Goal: Find specific page/section: Find specific page/section

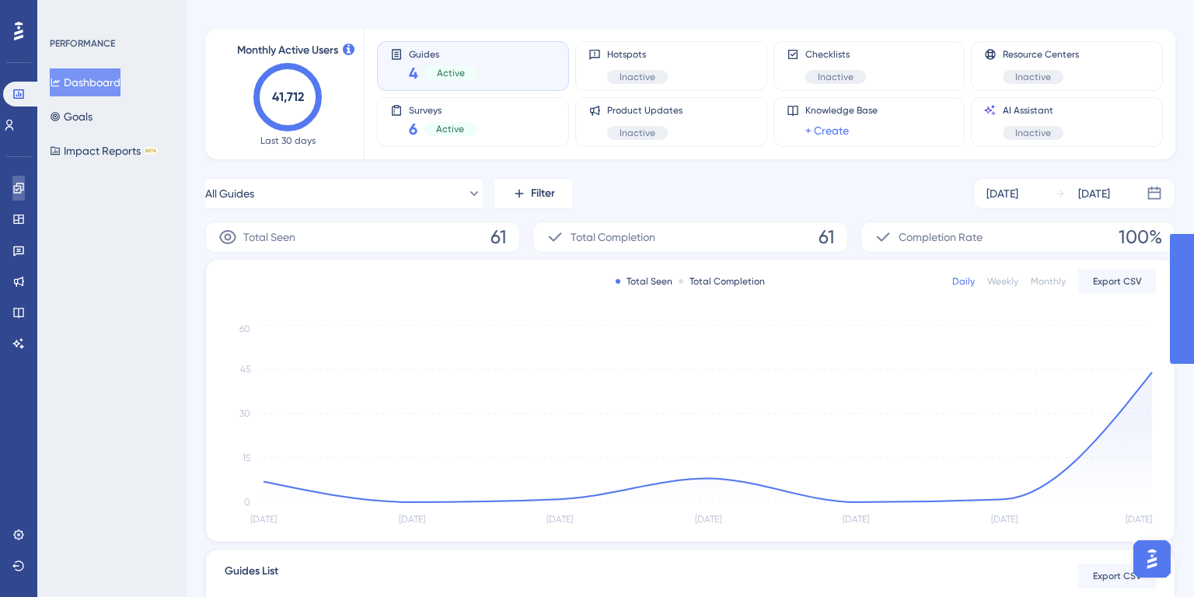
scroll to position [58, 0]
click at [16, 188] on icon at bounding box center [18, 188] width 12 height 12
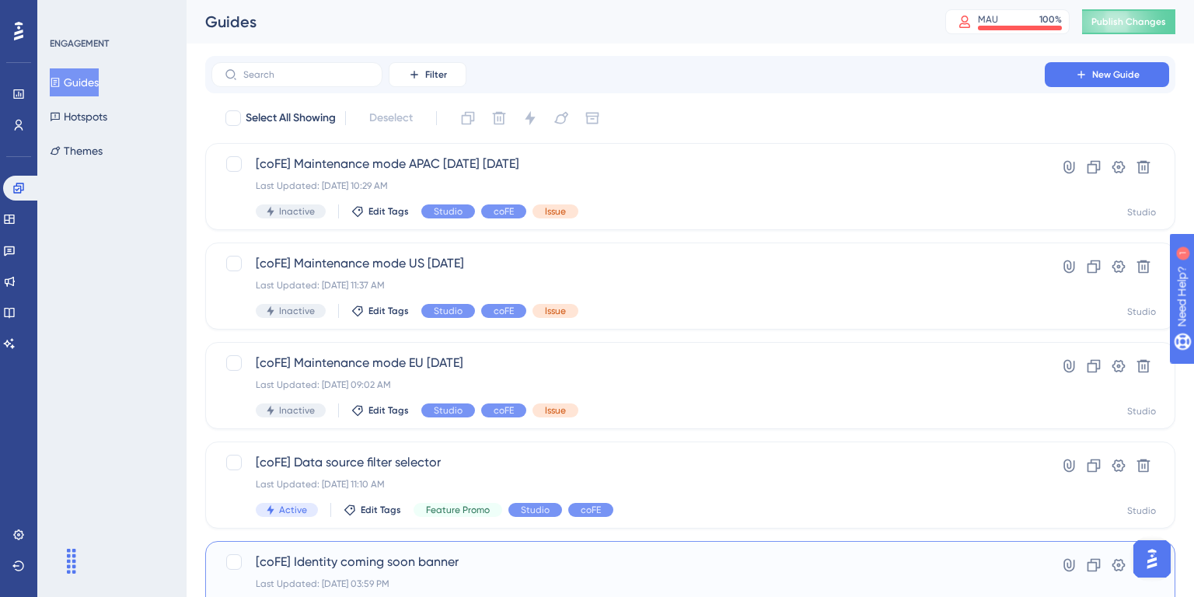
click at [698, 553] on div "[coFE] Identity coming soon banner Last Updated: [DATE] 03:59 PM Inactive Edit …" at bounding box center [628, 585] width 745 height 64
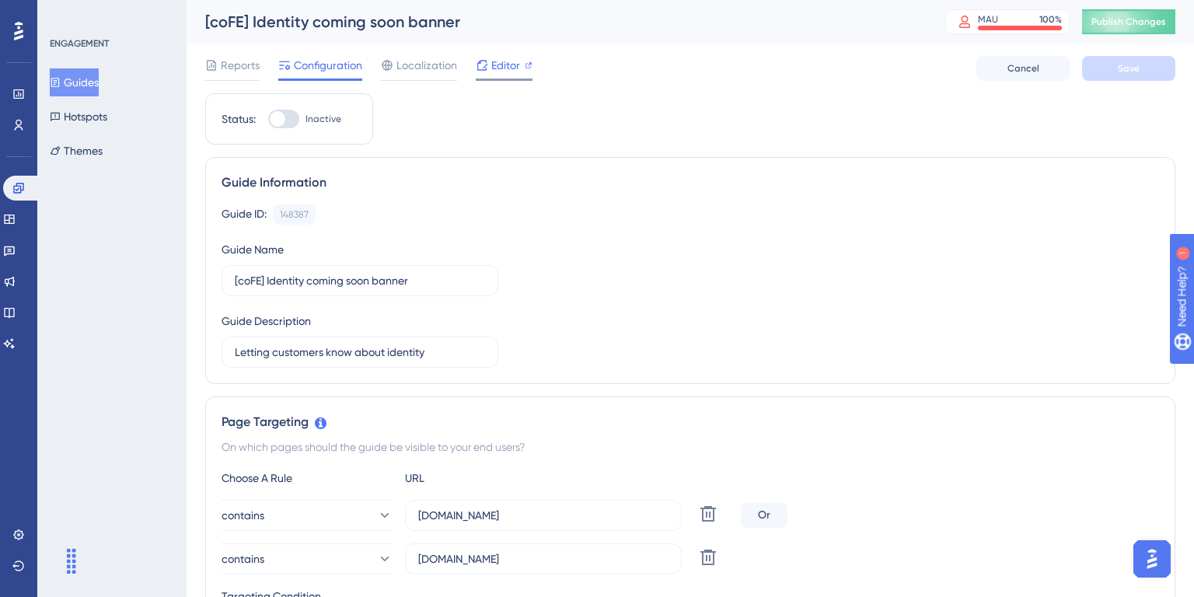
click at [501, 64] on span "Editor" at bounding box center [505, 65] width 29 height 19
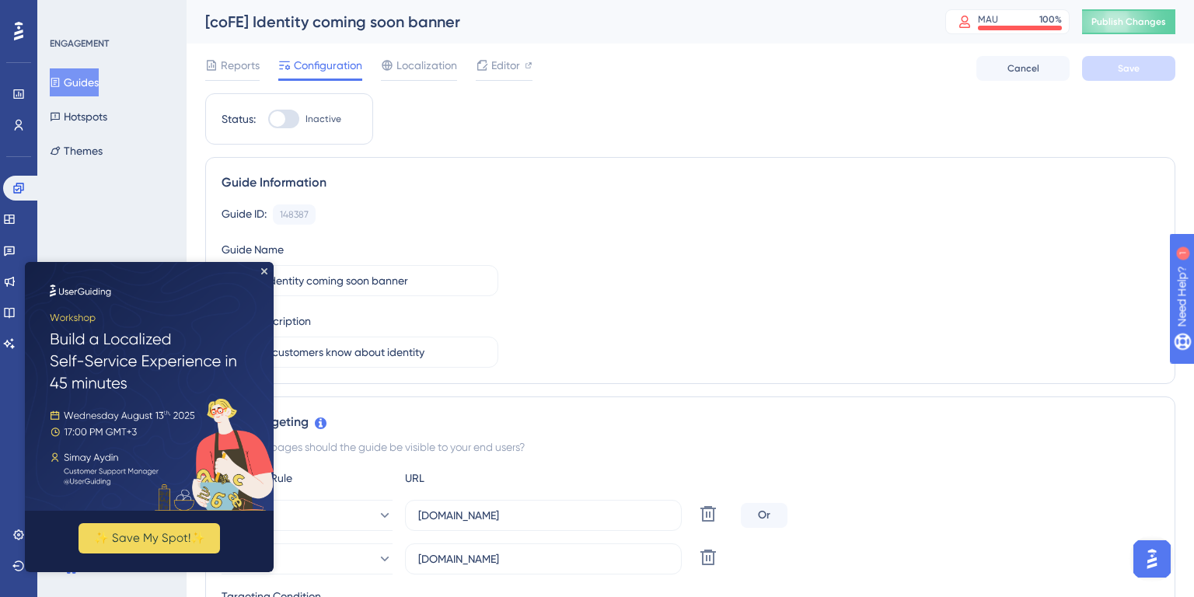
click at [504, 67] on span "Editor" at bounding box center [505, 65] width 29 height 19
